Goal: Browse casually: Explore the website without a specific task or goal

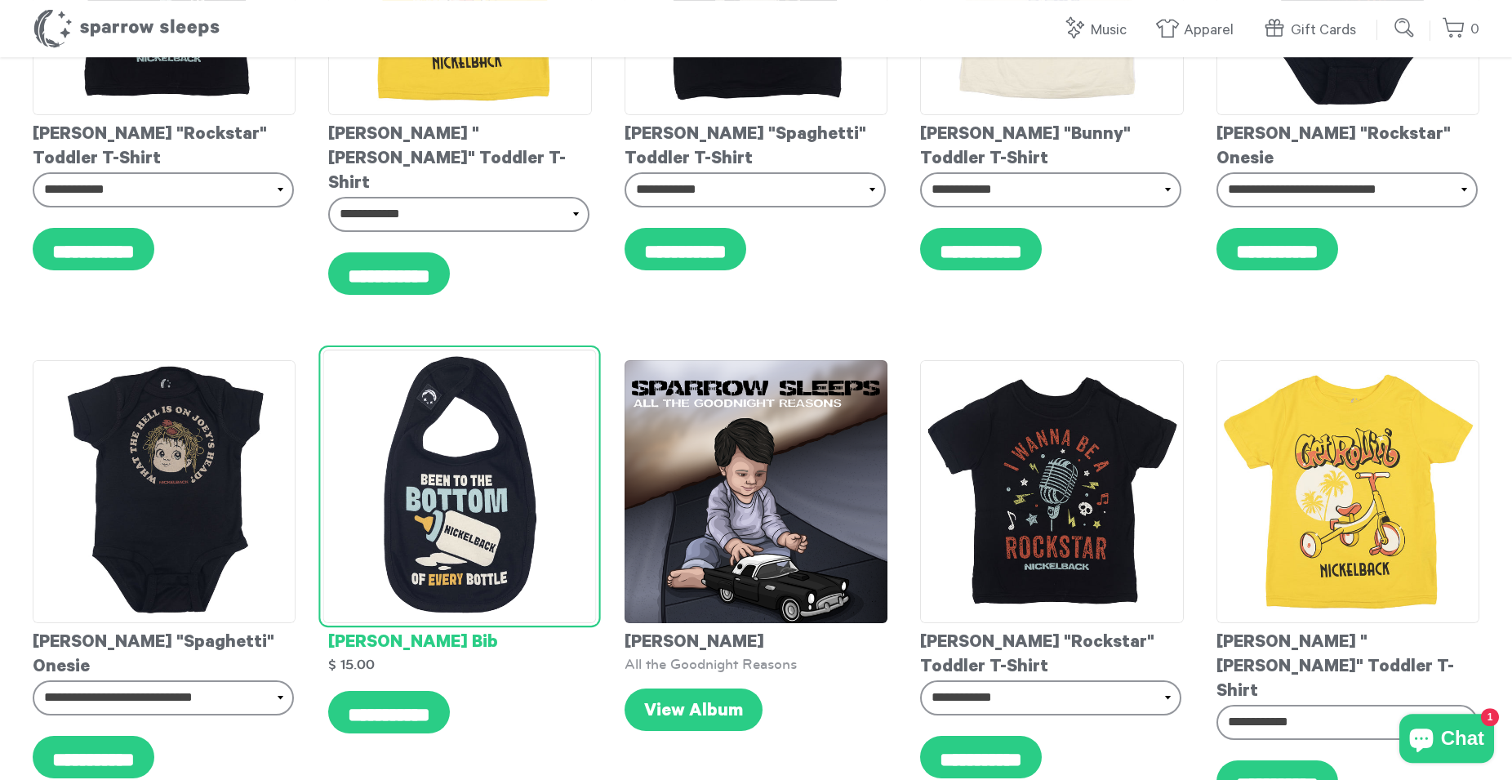
scroll to position [333, 0]
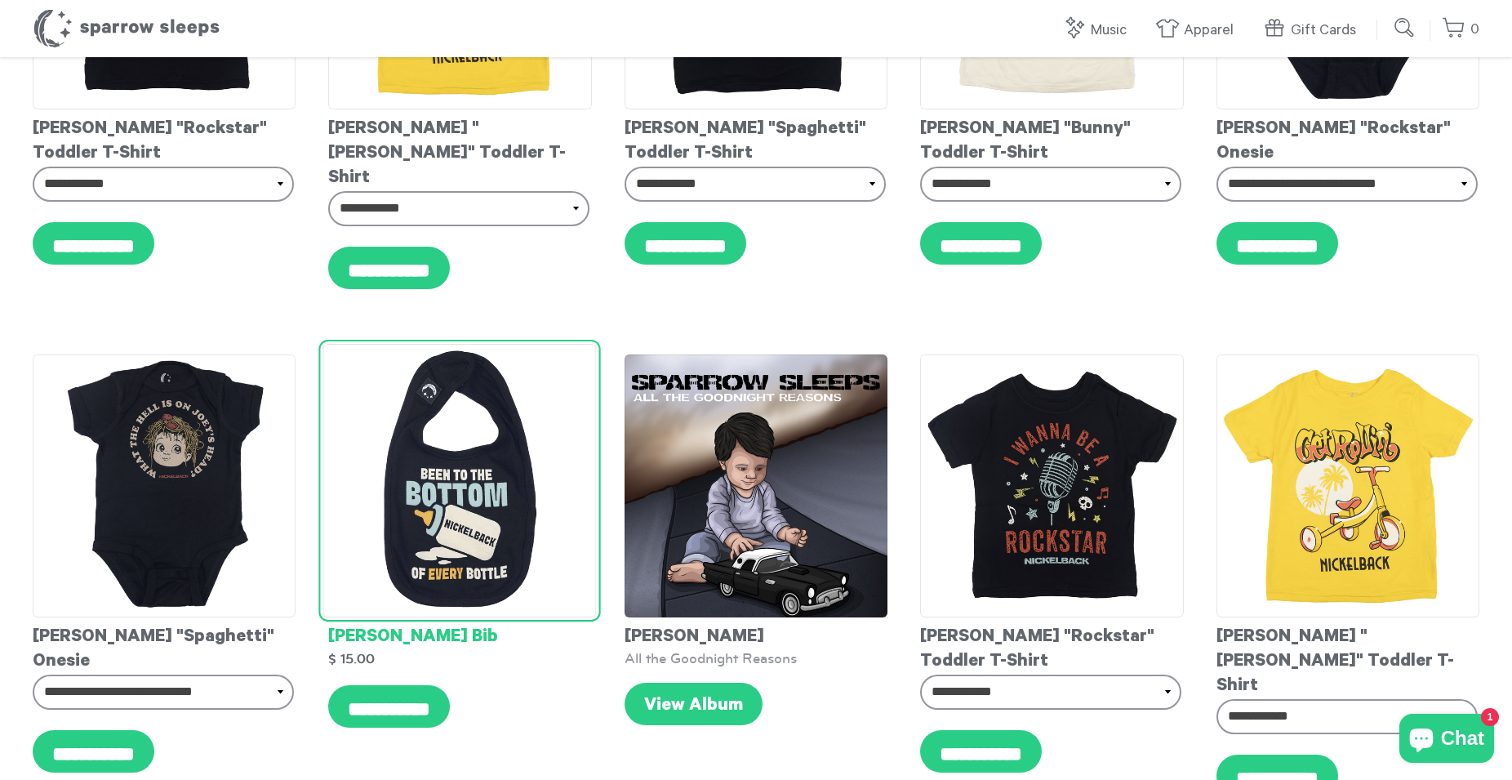
click at [422, 404] on img at bounding box center [459, 480] width 273 height 273
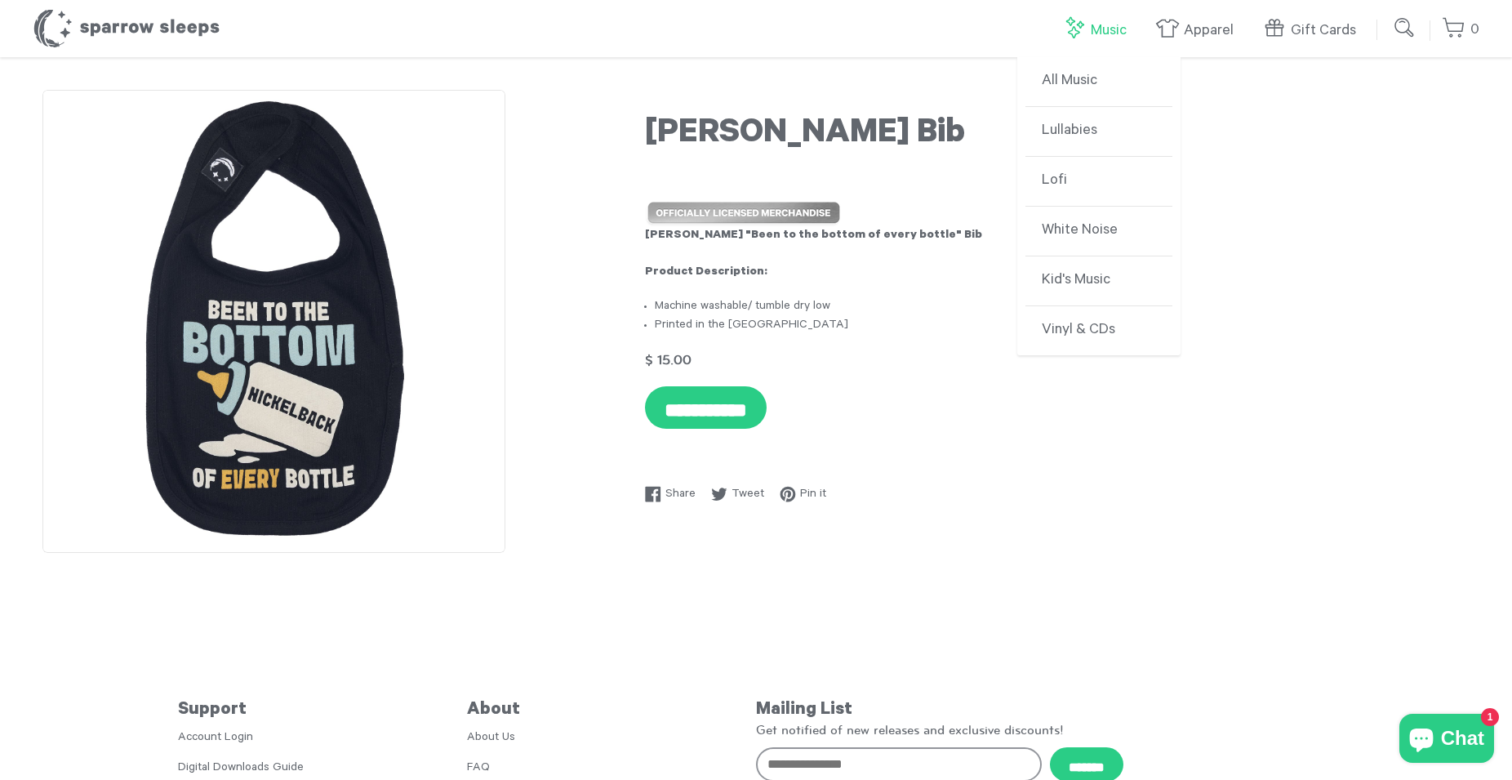
click at [1087, 37] on link "Music" at bounding box center [1098, 30] width 73 height 35
click at [1086, 80] on link "All Music" at bounding box center [1098, 82] width 147 height 50
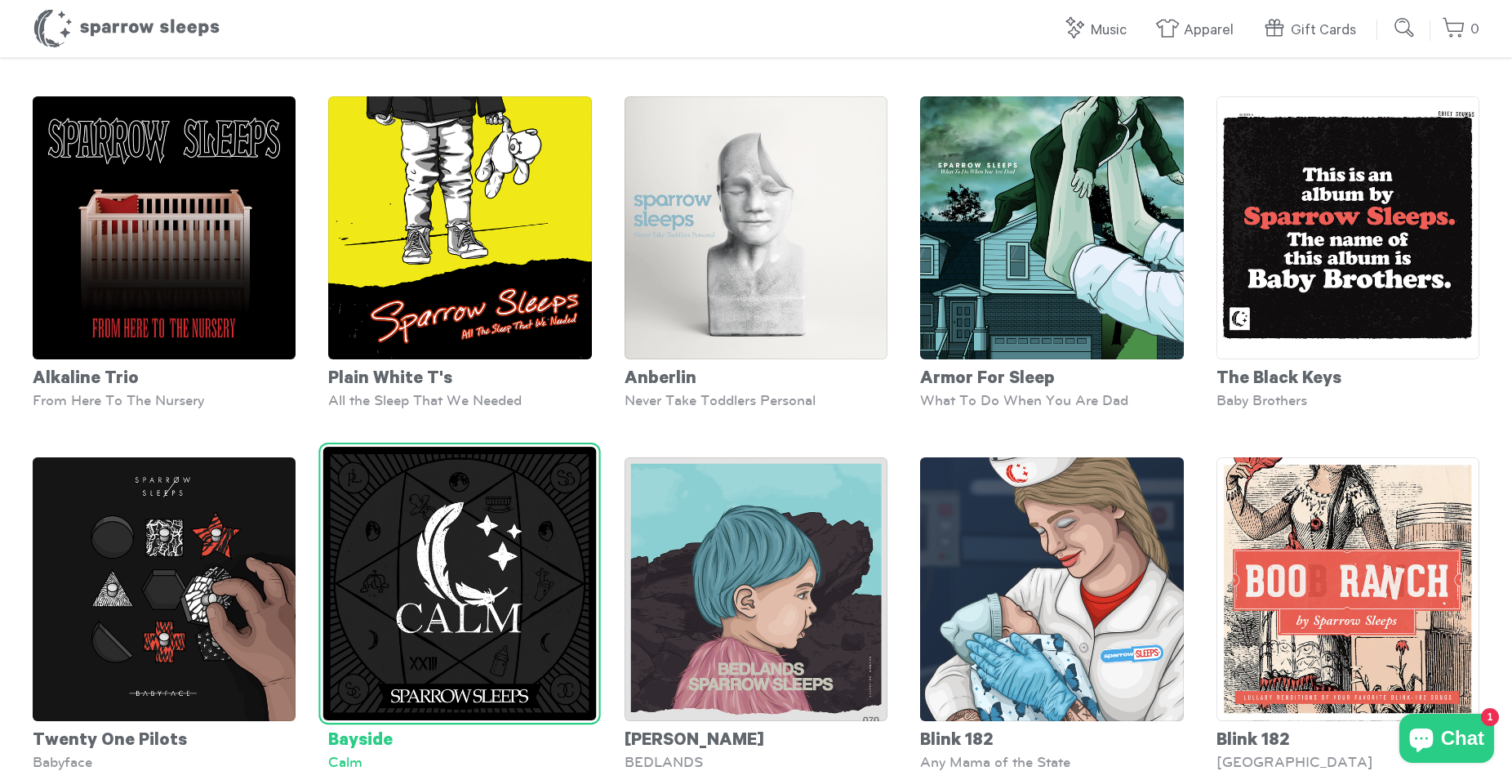
scroll to position [500, 0]
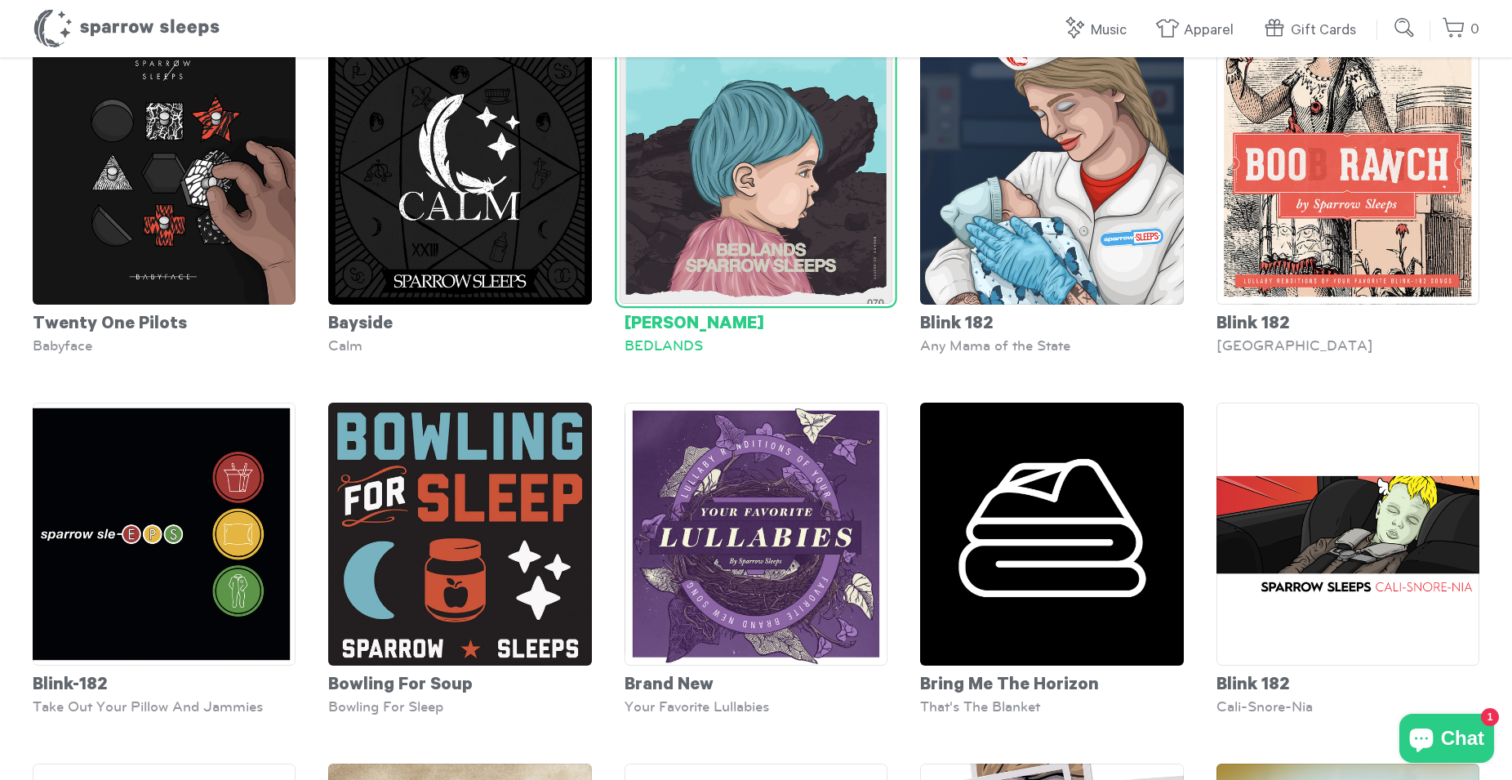
click at [735, 242] on img at bounding box center [755, 166] width 273 height 273
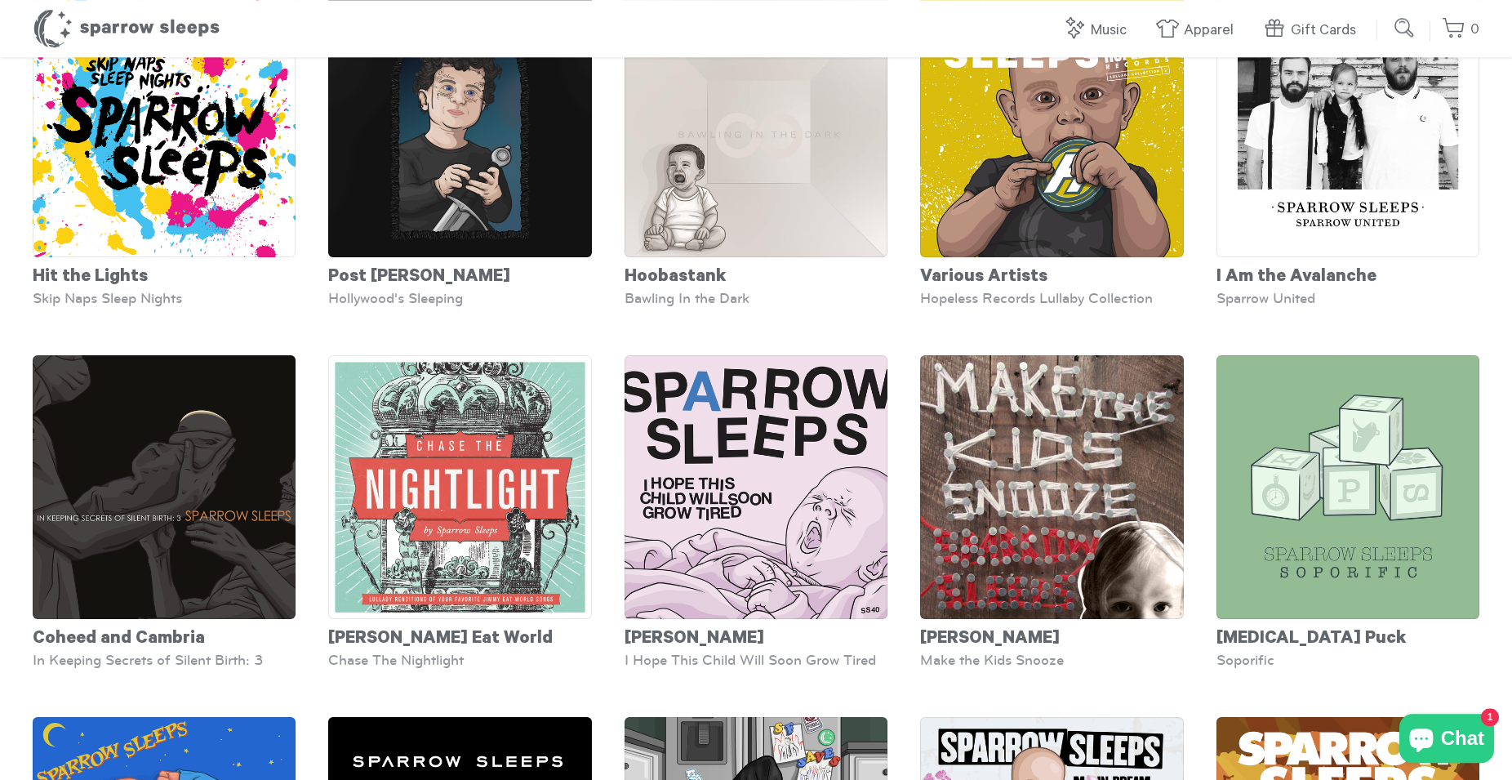
scroll to position [2664, 0]
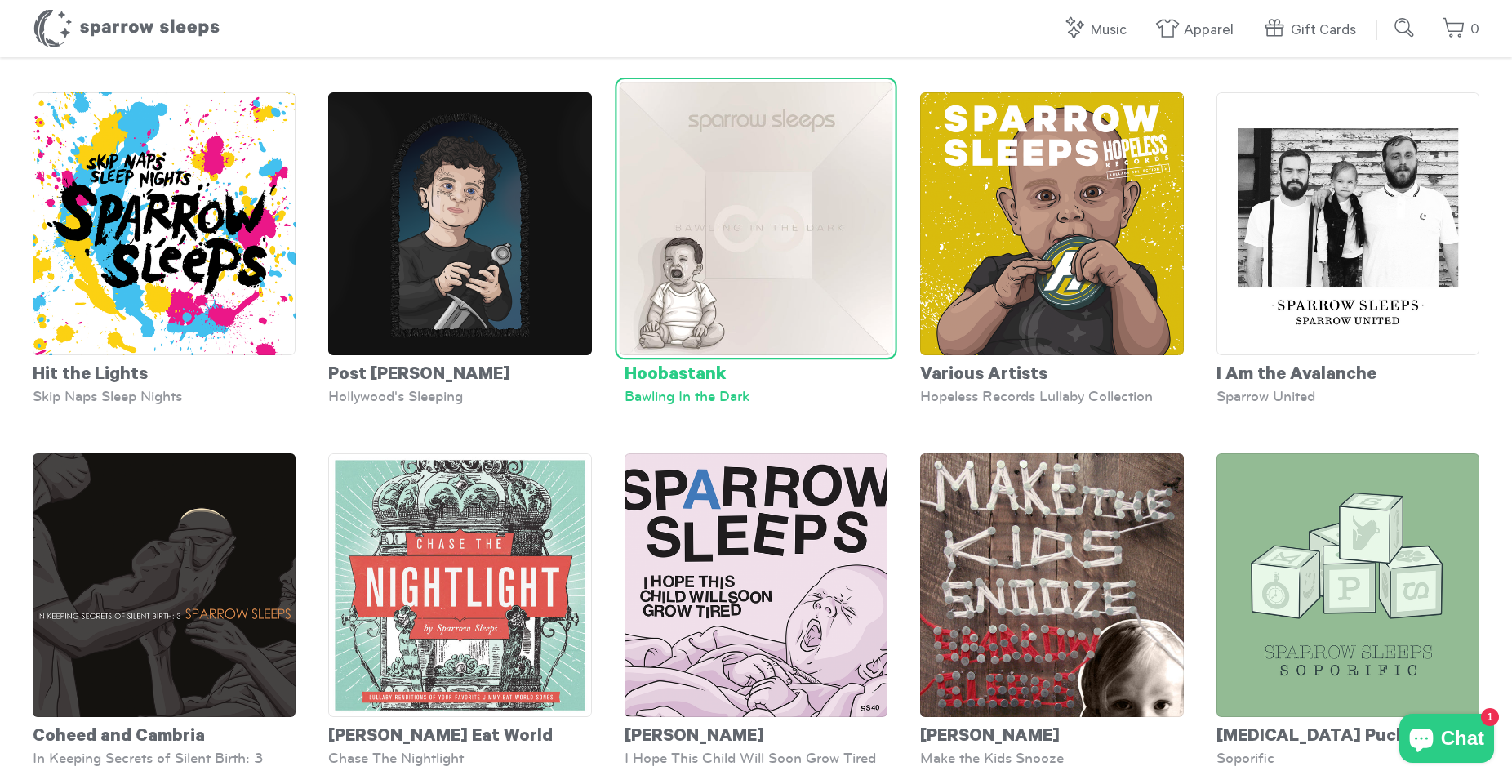
click at [762, 282] on img at bounding box center [755, 218] width 273 height 273
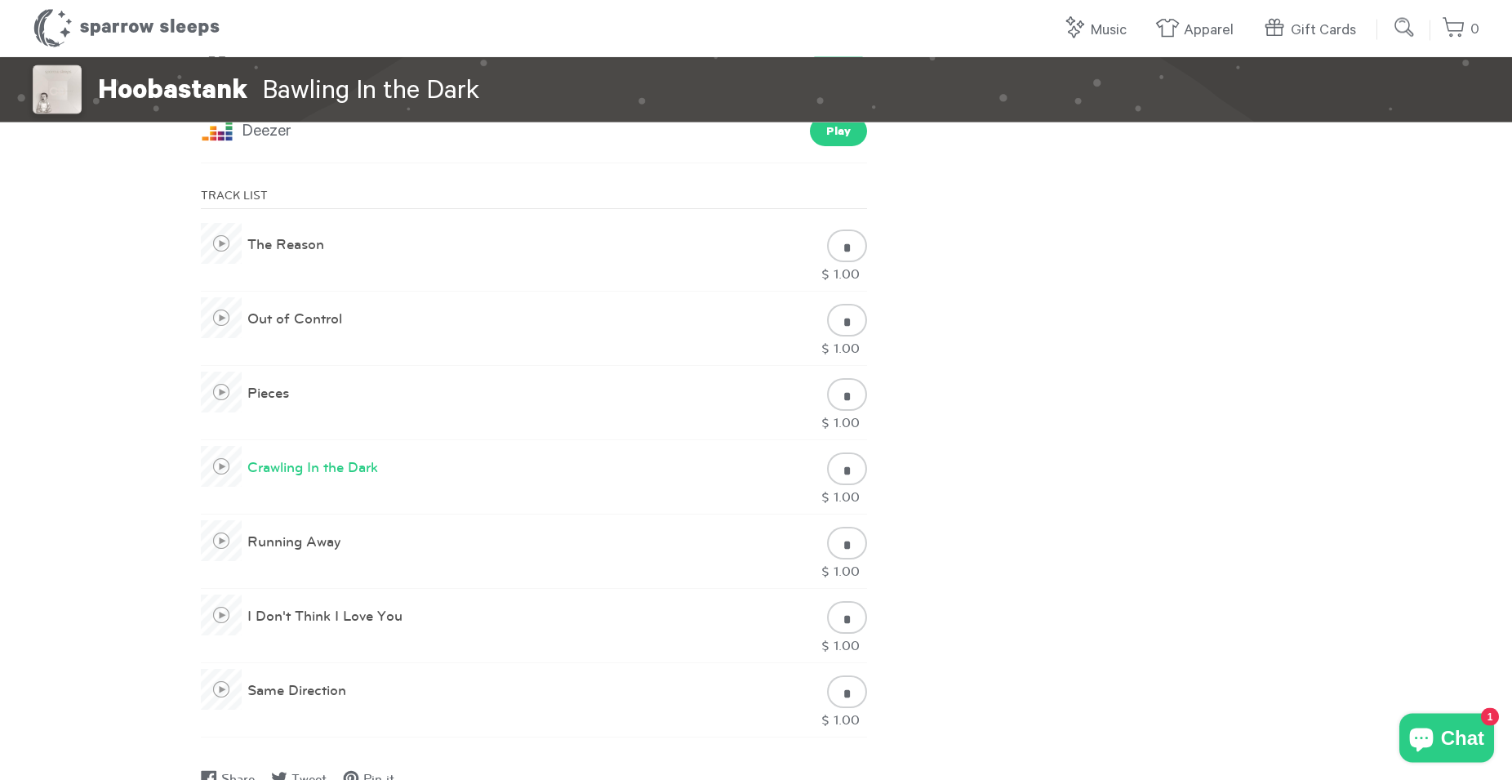
scroll to position [666, 0]
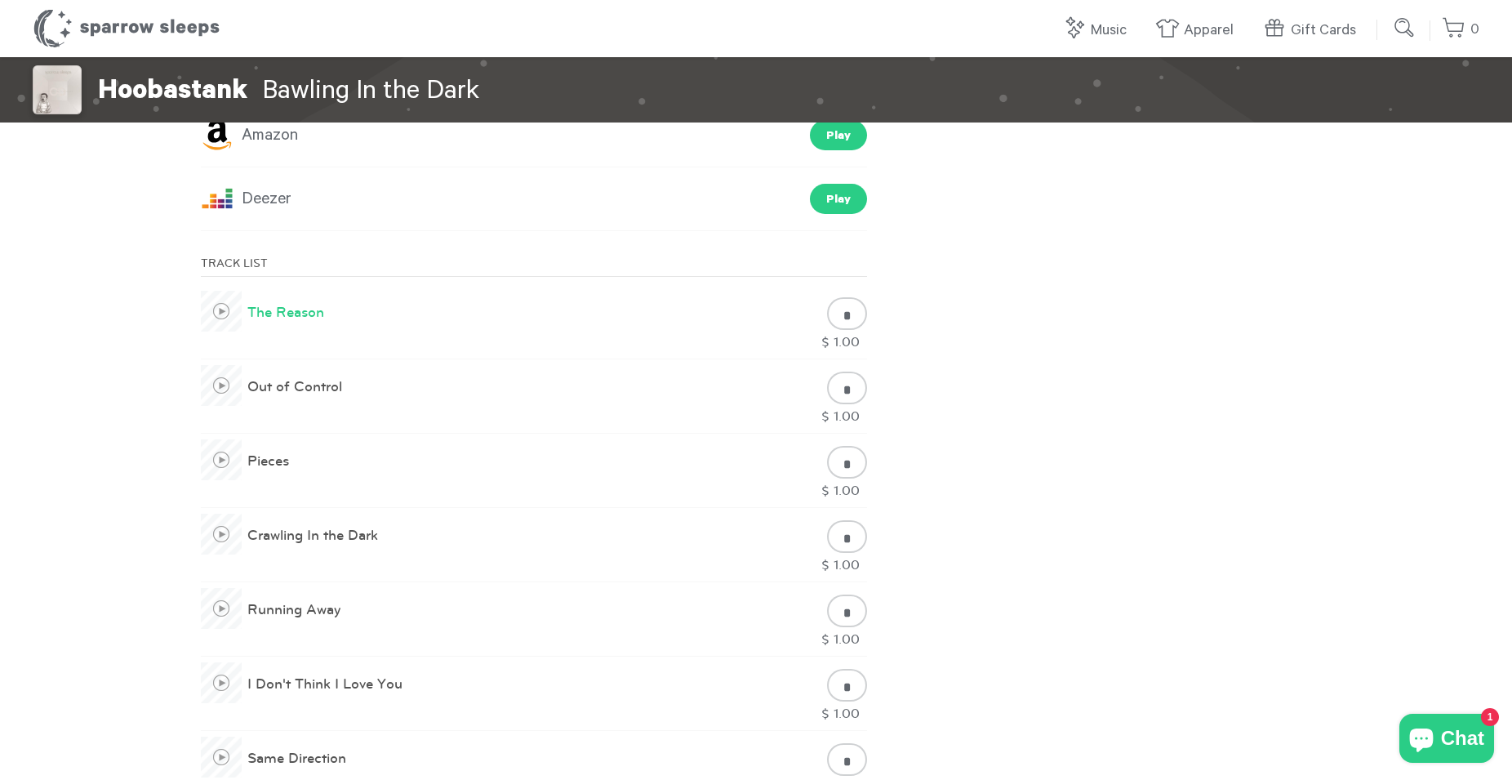
click at [218, 314] on span at bounding box center [221, 311] width 41 height 41
click at [1221, 703] on div "**********" at bounding box center [756, 425] width 1512 height 2069
click at [1115, 574] on div "**********" at bounding box center [756, 425] width 1512 height 2069
click at [225, 535] on span at bounding box center [221, 533] width 41 height 41
click at [221, 540] on span at bounding box center [221, 534] width 18 height 18
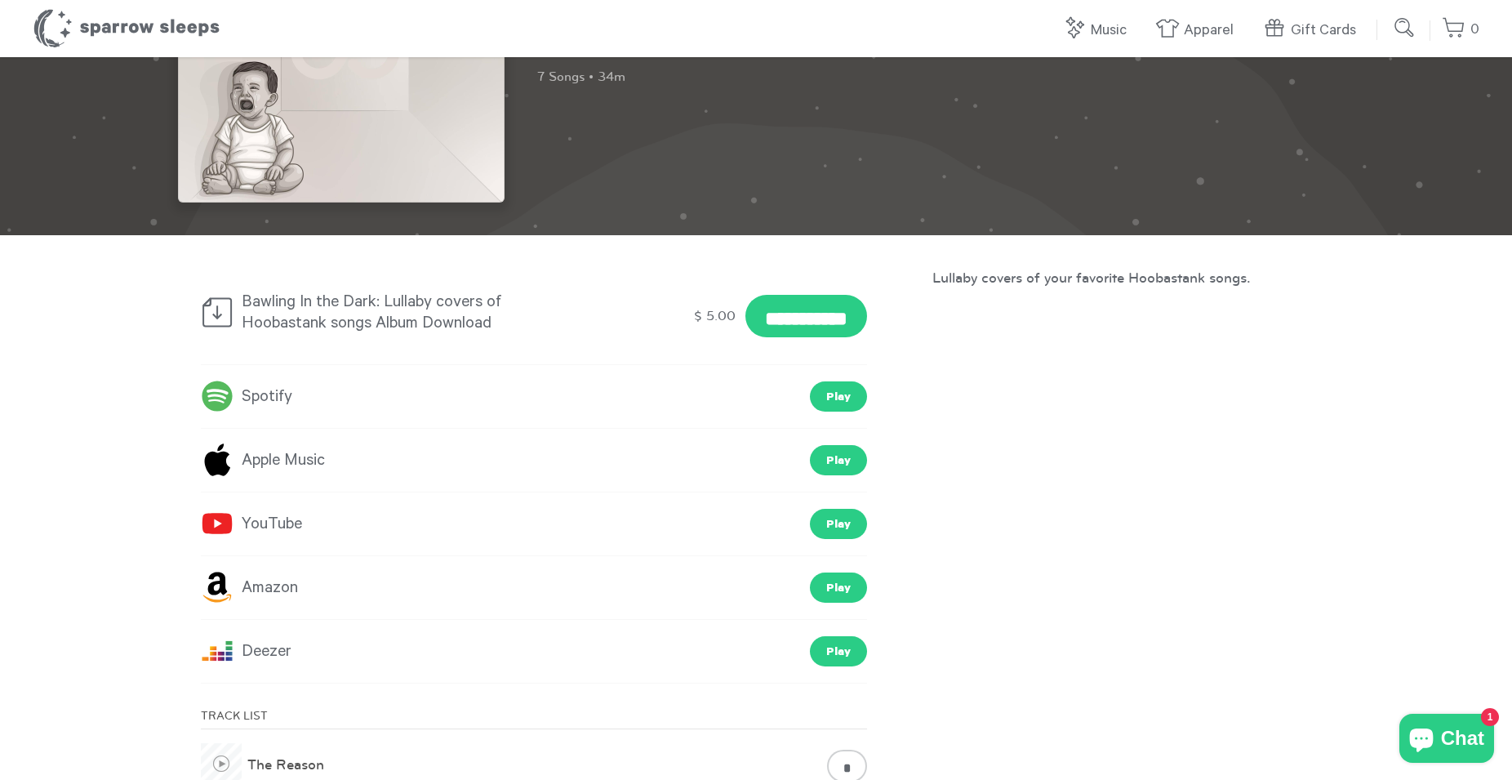
scroll to position [0, 0]
